Goal: Task Accomplishment & Management: Use online tool/utility

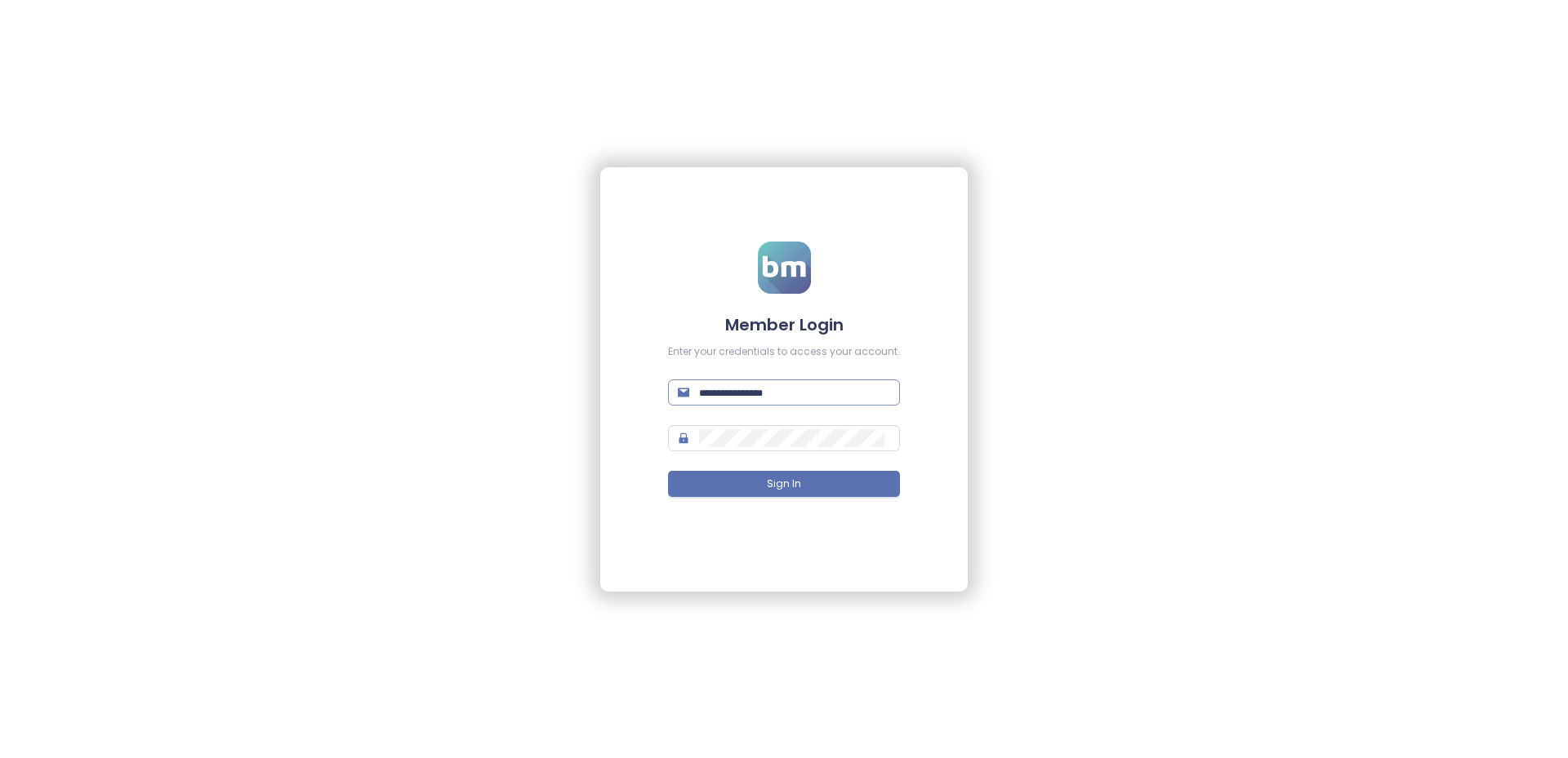
click at [747, 405] on span at bounding box center [784, 392] width 232 height 26
click at [762, 386] on input "text" at bounding box center [794, 393] width 191 height 18
type input "**********"
click at [776, 477] on span "Sign In" at bounding box center [784, 484] width 34 height 15
click at [186, 398] on div "**********" at bounding box center [784, 379] width 1568 height 758
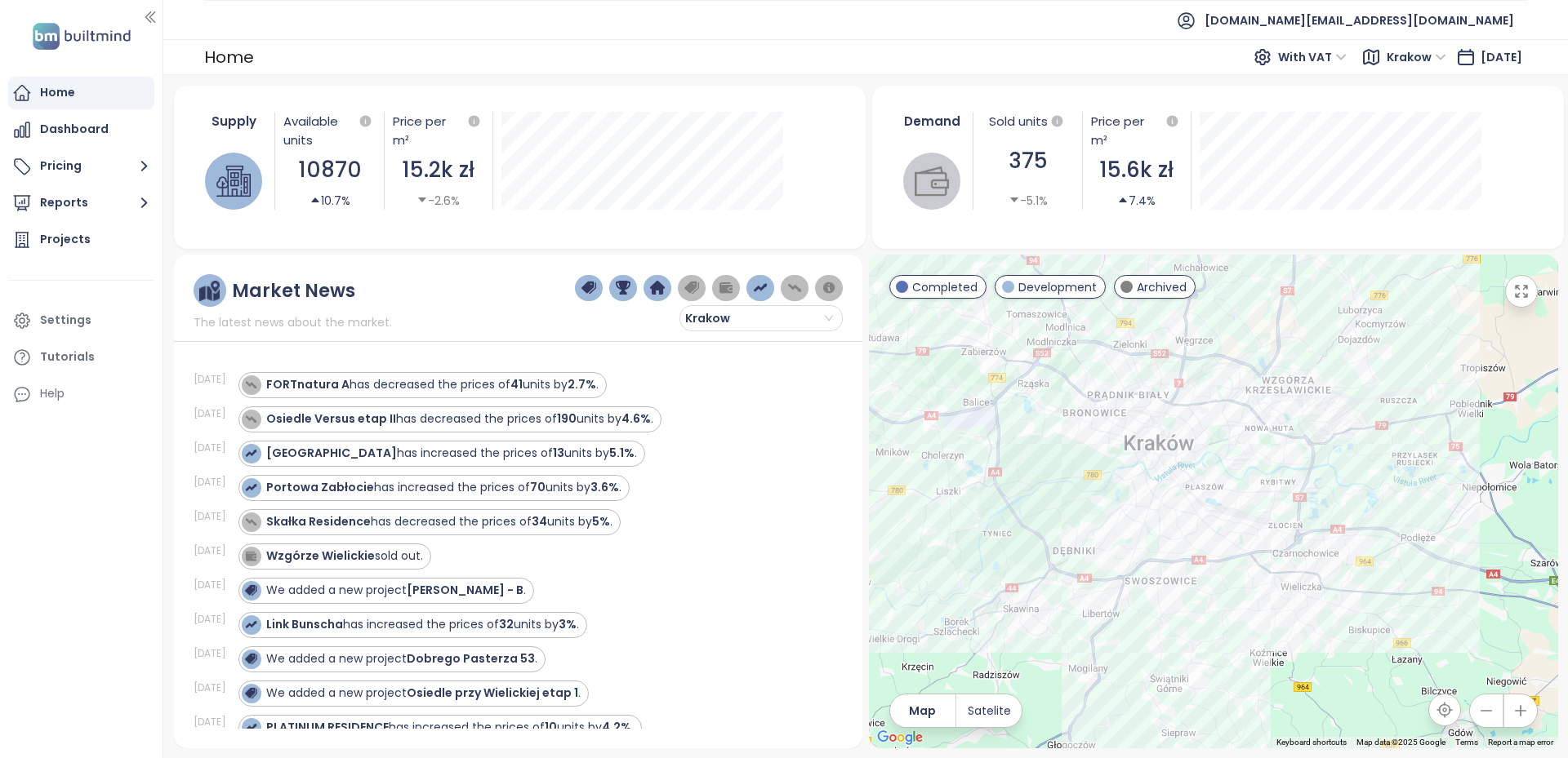
click at [1400, 63] on span "Krakow" at bounding box center [1417, 57] width 60 height 24
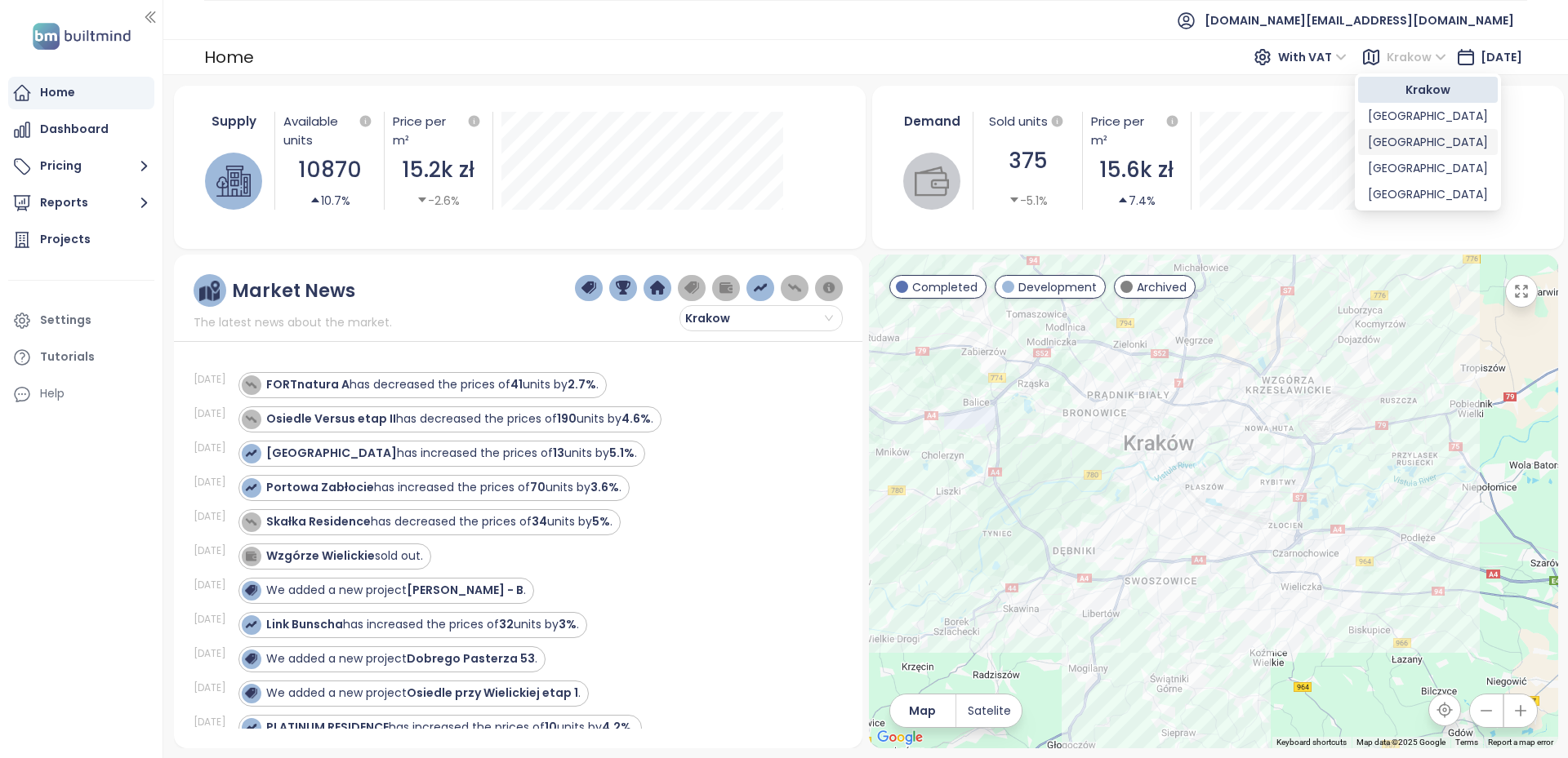
click at [1398, 148] on div "Warszawa" at bounding box center [1427, 142] width 120 height 18
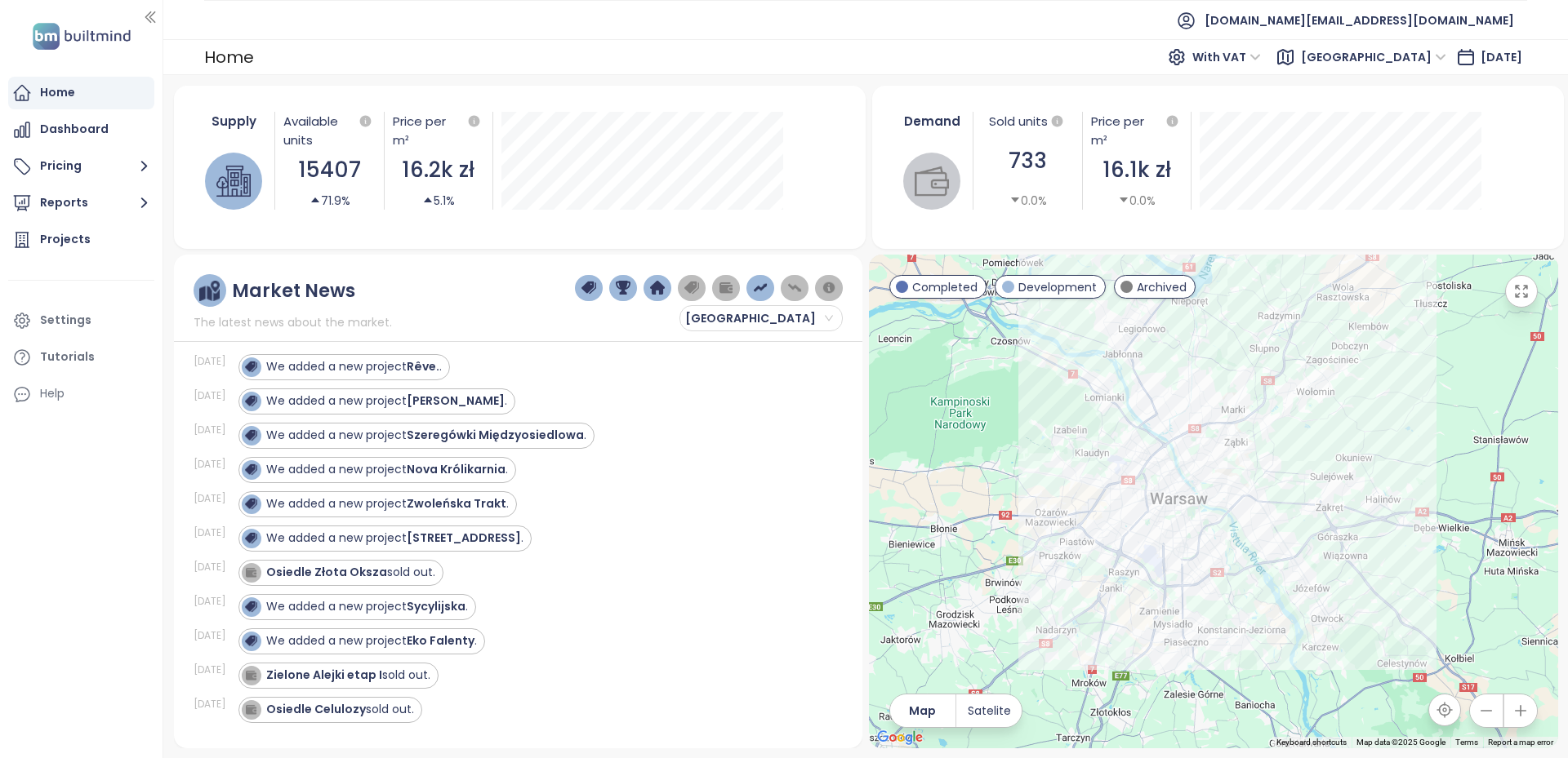
scroll to position [82, 0]
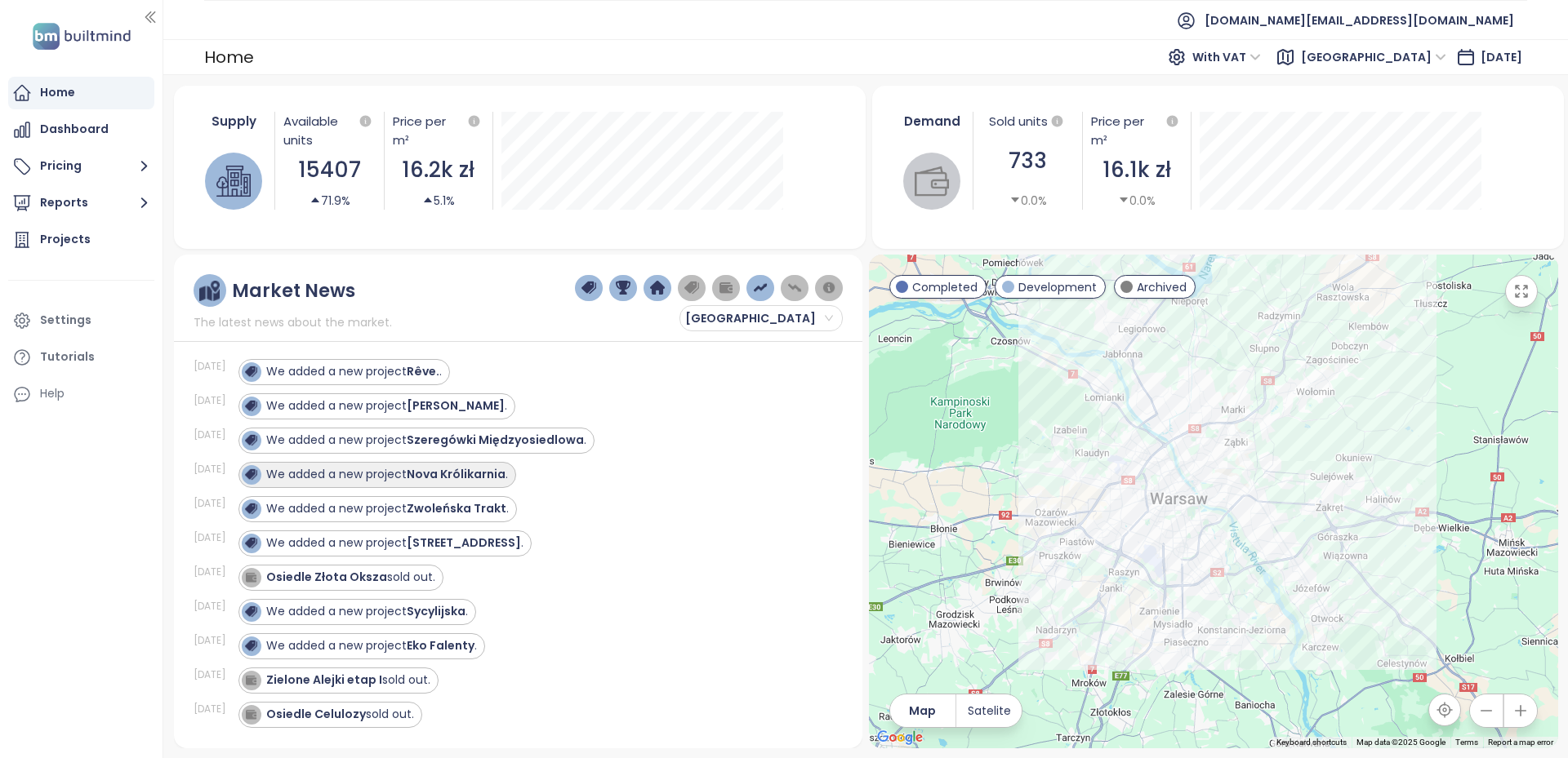
click at [431, 479] on strong "Nova Królikarnia" at bounding box center [456, 474] width 99 height 16
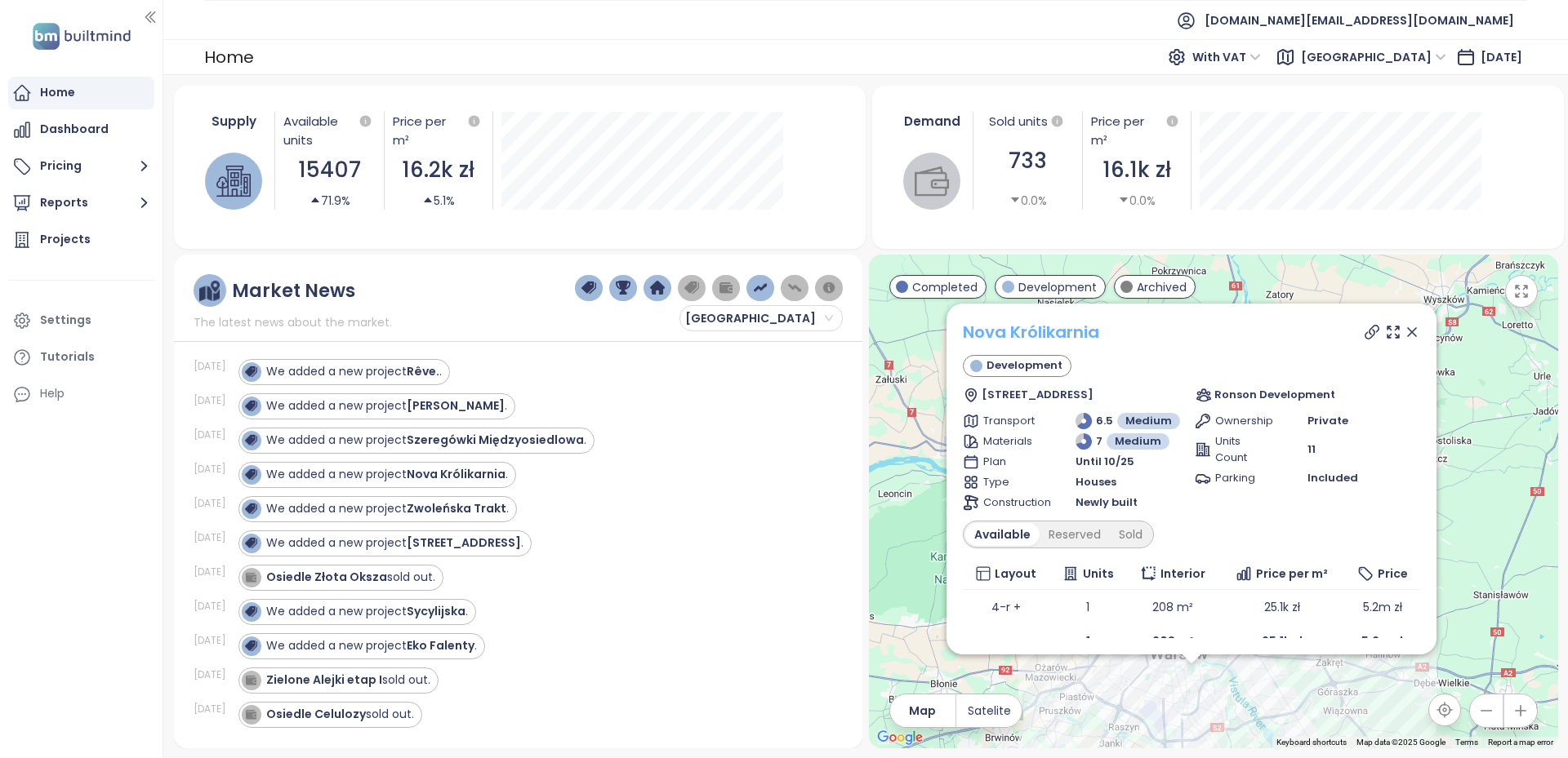
click at [1012, 331] on link "Nova Królikarnia" at bounding box center [1031, 332] width 136 height 23
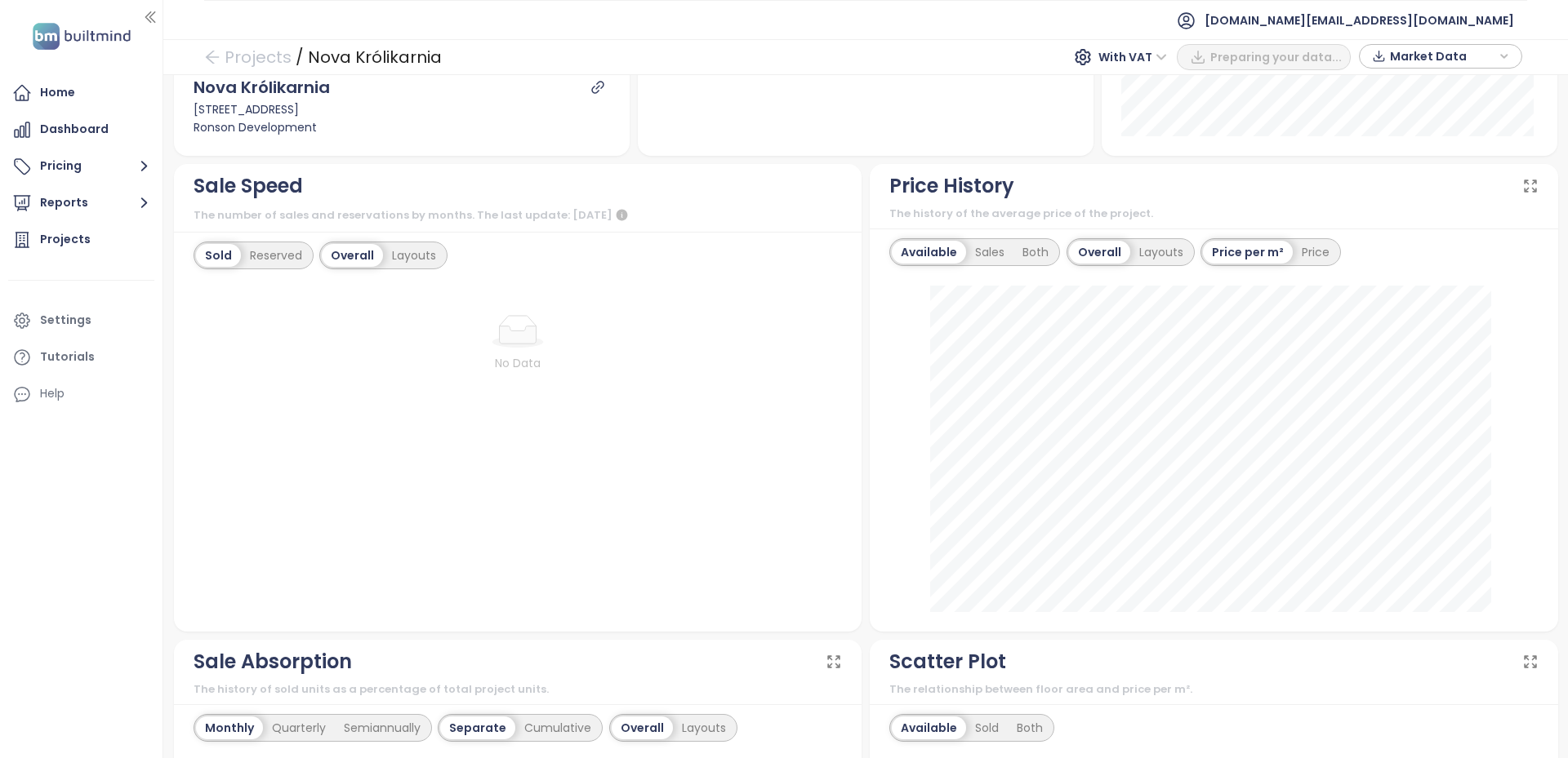
scroll to position [489, 0]
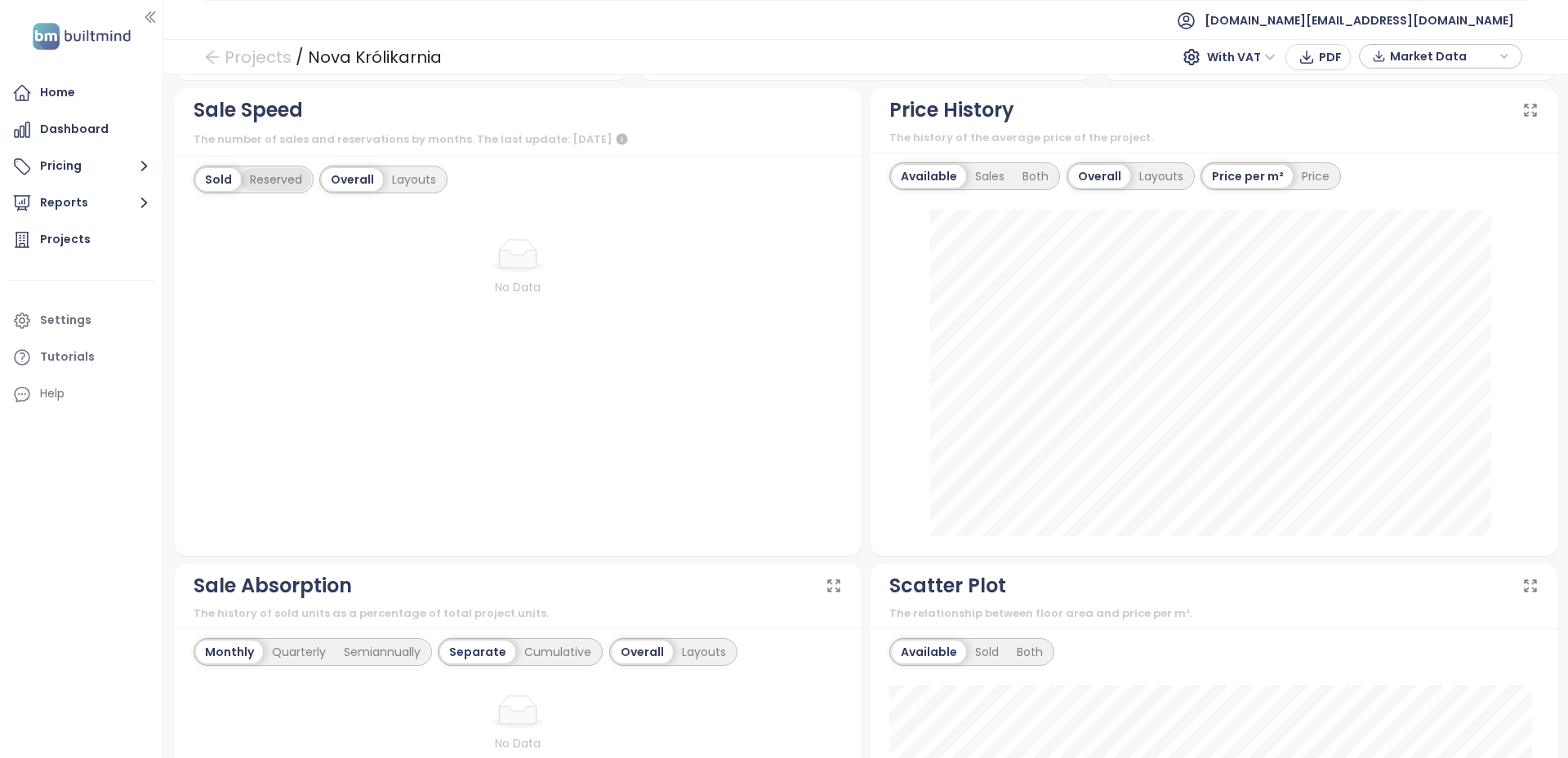
click at [274, 169] on div "Reserved" at bounding box center [276, 179] width 70 height 23
click at [395, 169] on div "Layouts" at bounding box center [414, 179] width 62 height 23
click at [248, 169] on div "Reserved" at bounding box center [275, 179] width 74 height 23
click at [212, 169] on div "Sold" at bounding box center [216, 179] width 41 height 23
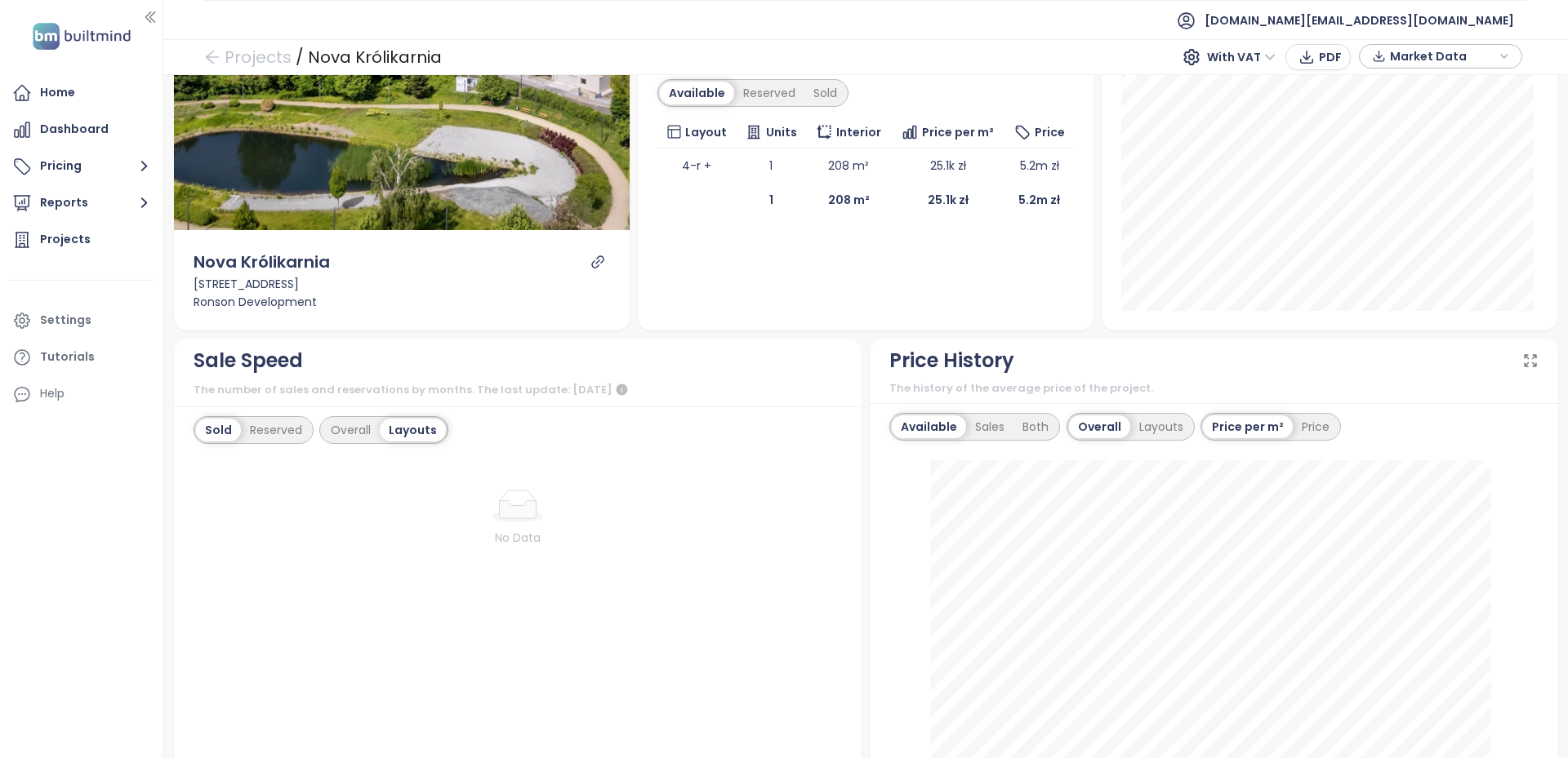
scroll to position [254, 0]
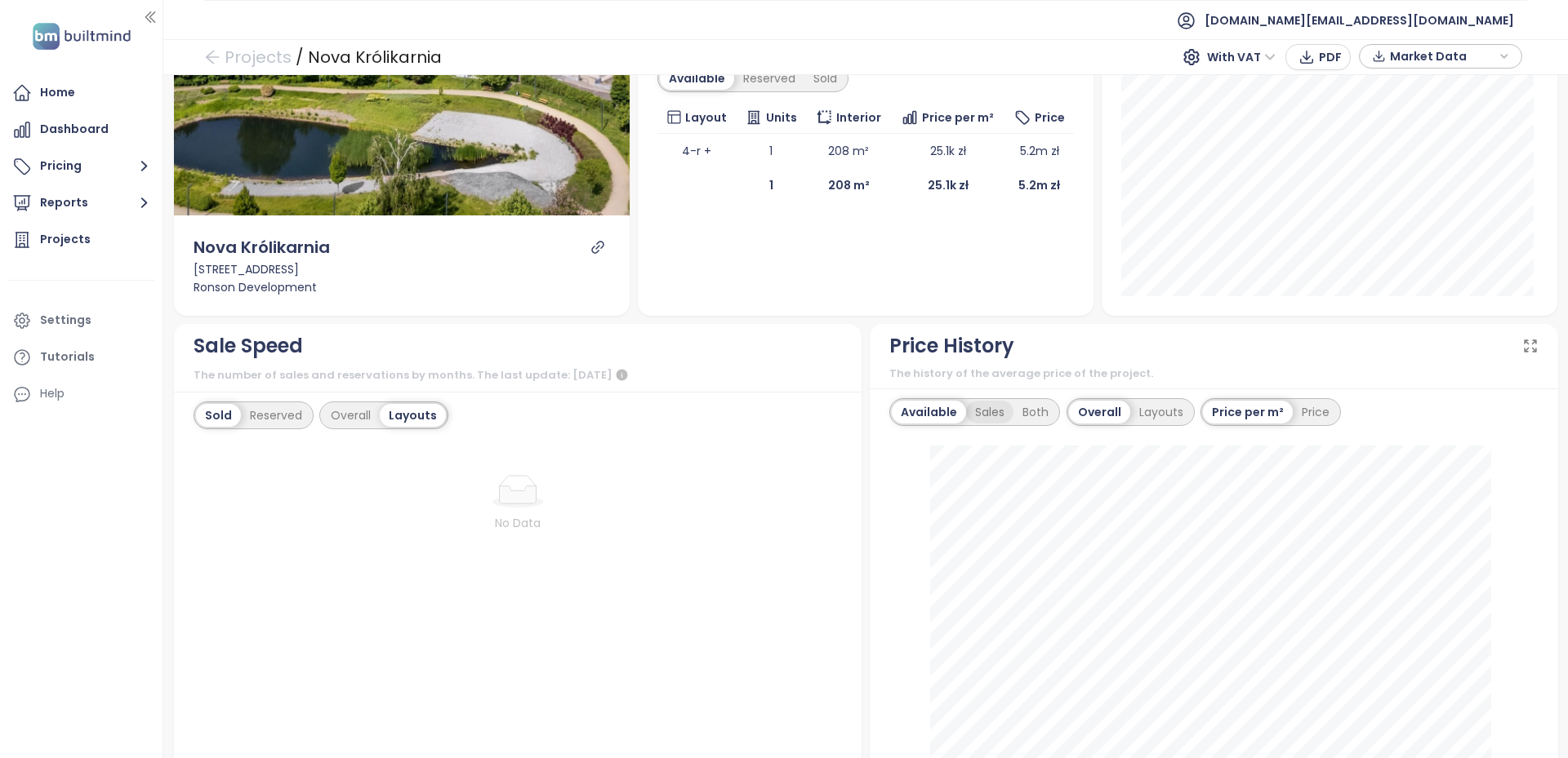
click at [978, 401] on div "Sales" at bounding box center [989, 412] width 48 height 23
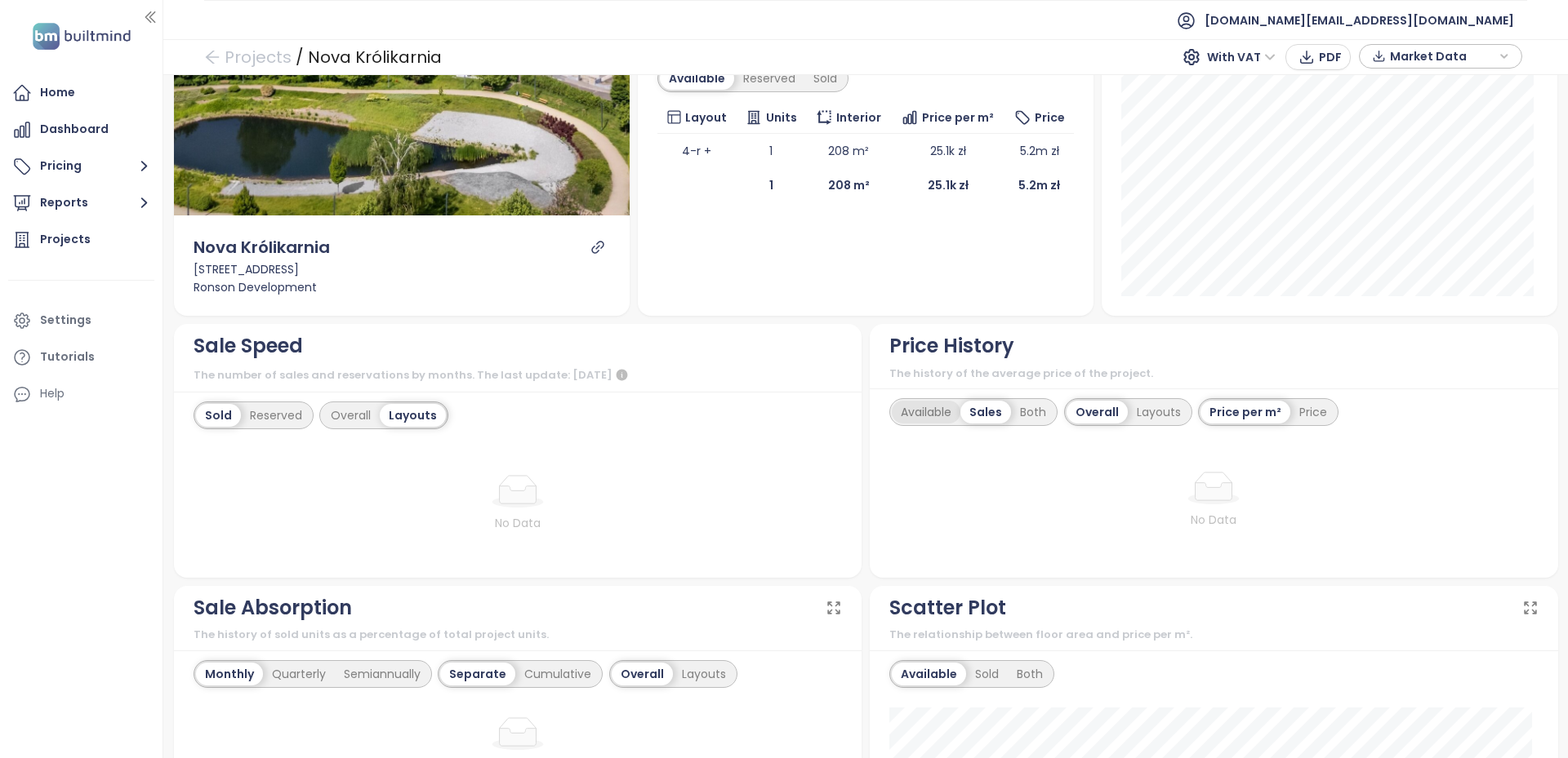
click at [932, 401] on div "Available" at bounding box center [926, 412] width 69 height 23
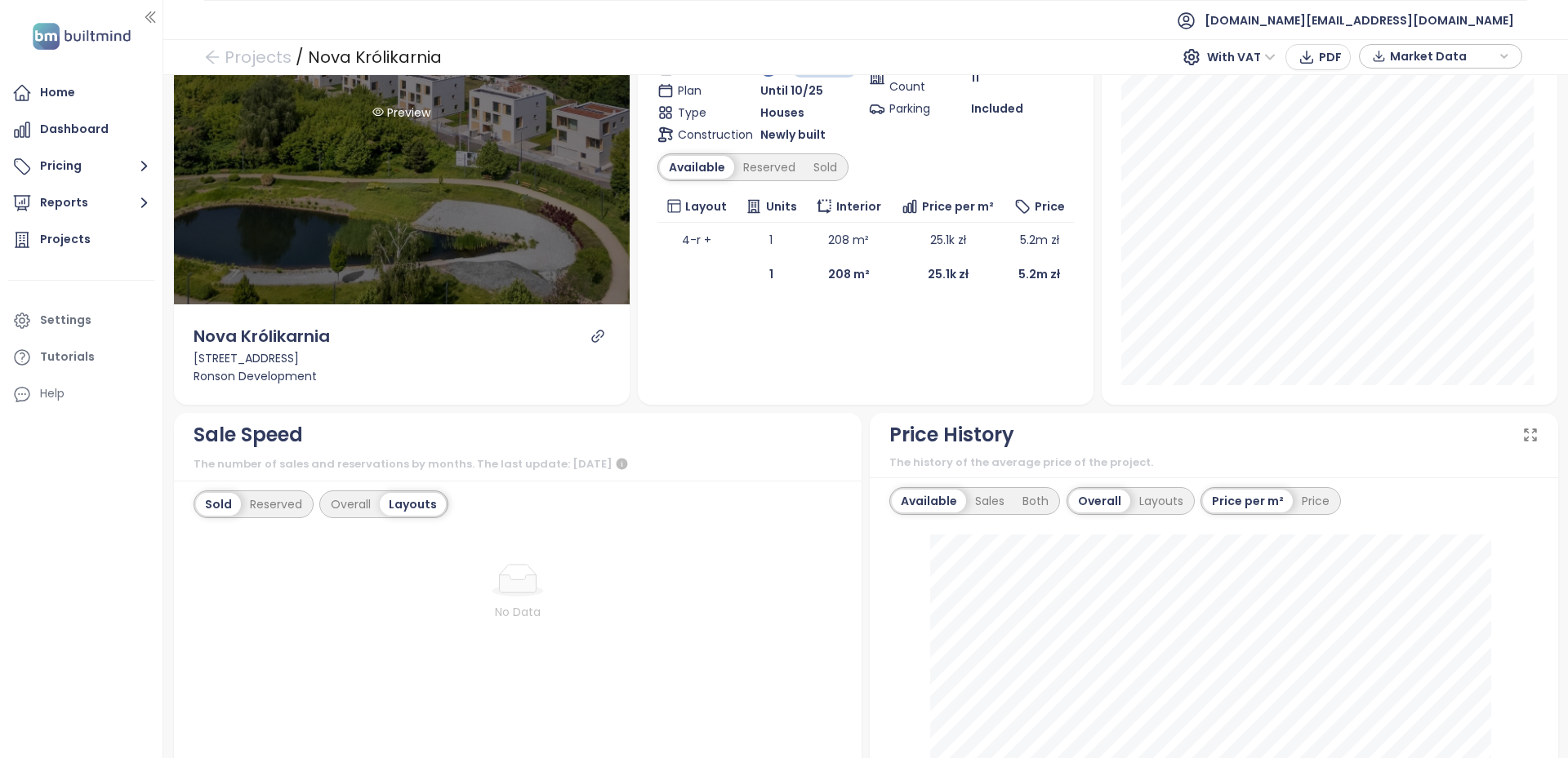
scroll to position [9, 0]
